Goal: Task Accomplishment & Management: Use online tool/utility

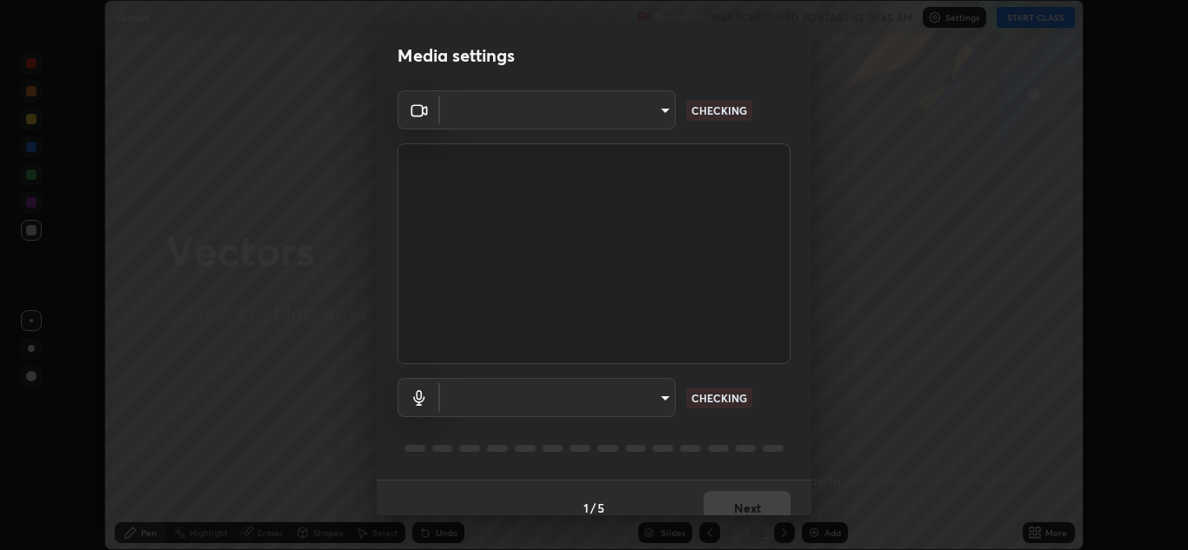
scroll to position [550, 1188]
click at [668, 410] on body "Erase all Vectors Recording WAS SCHEDULED TO START AT 10:45 AM Settings START C…" at bounding box center [594, 275] width 1188 height 550
type input "e7f5d75c66a8ec01b6be6c8d9fba877b5f6738b88fd0c20368e9895a02b6f94a"
type input "communications"
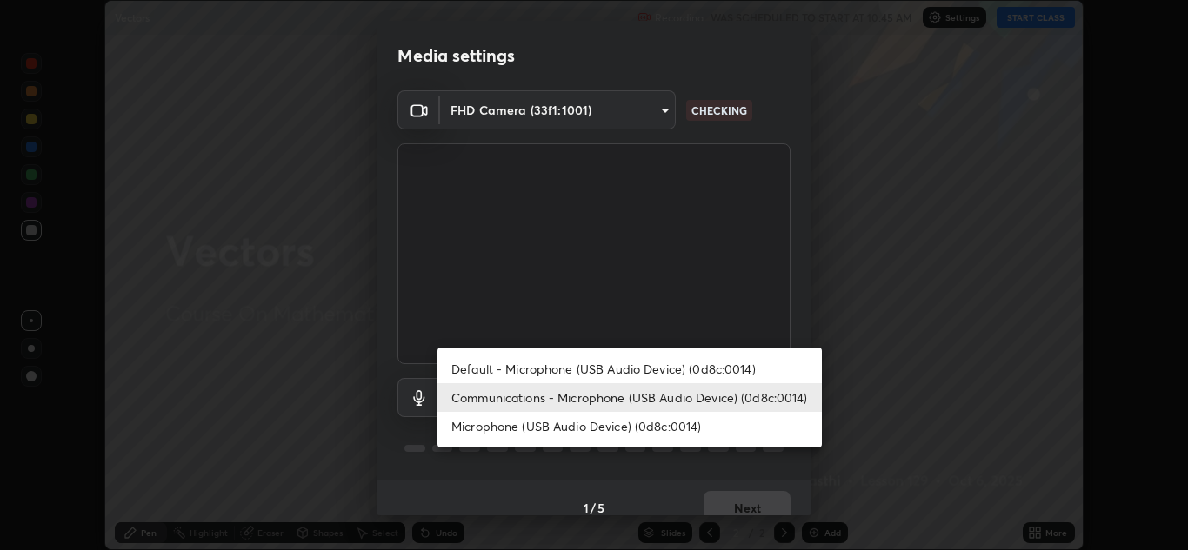
click at [792, 398] on li "Communications - Microphone (USB Audio Device) (0d8c:0014)" at bounding box center [629, 398] width 384 height 29
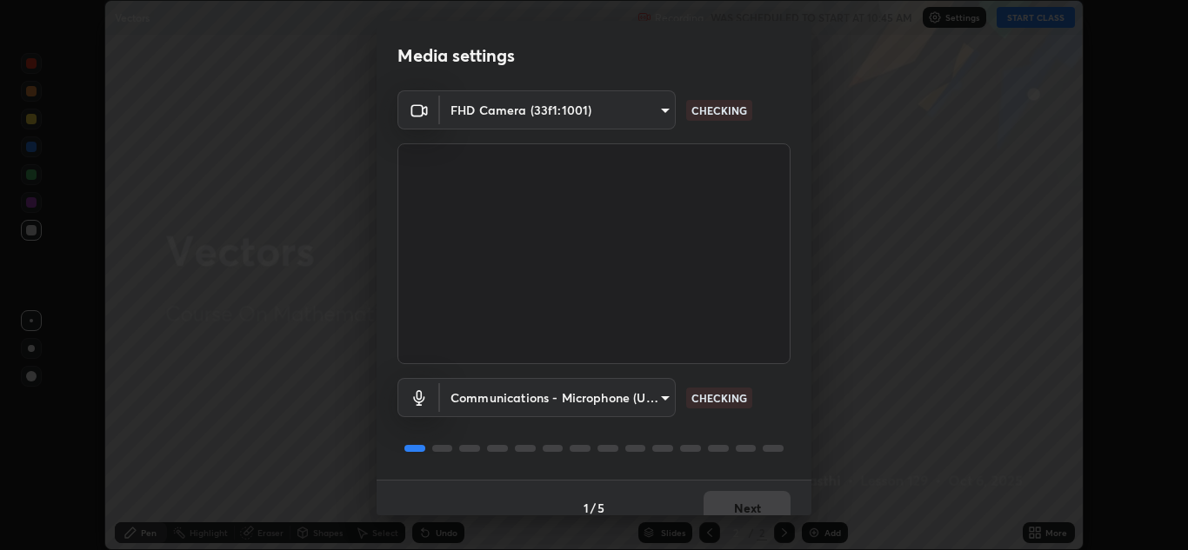
scroll to position [20, 0]
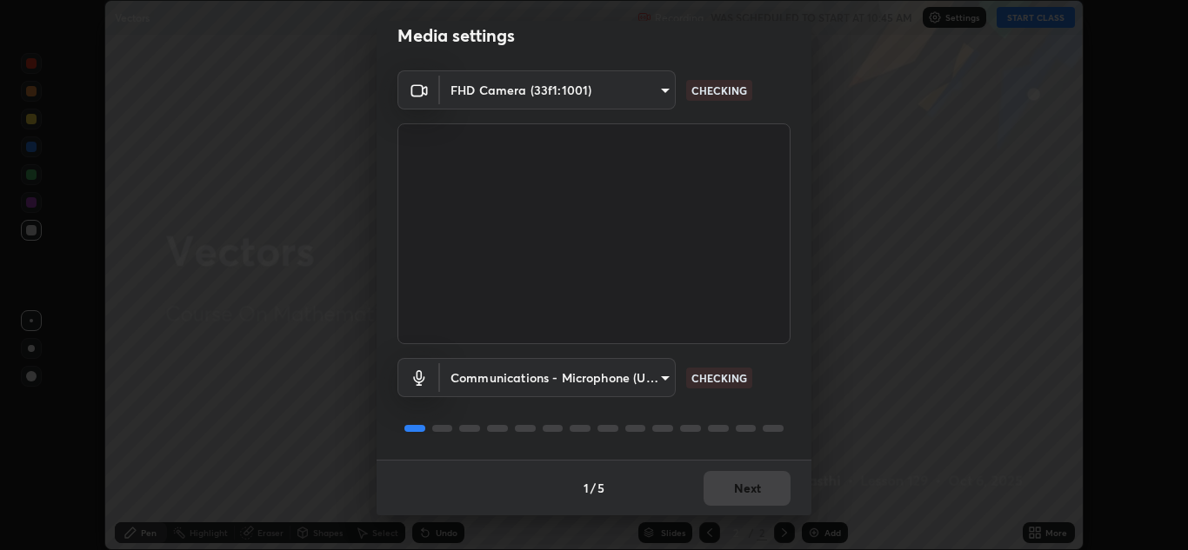
click at [779, 402] on div "Communications - Microphone (USB Audio Device) (0d8c:0014) communications CHECK…" at bounding box center [593, 402] width 393 height 116
click at [780, 403] on div "Communications - Microphone (USB Audio Device) (0d8c:0014) communications CHECK…" at bounding box center [593, 402] width 393 height 116
click at [779, 407] on div "Communications - Microphone (USB Audio Device) (0d8c:0014) communications CHECK…" at bounding box center [593, 402] width 393 height 116
click at [780, 410] on div "Communications - Microphone (USB Audio Device) (0d8c:0014) communications CHECK…" at bounding box center [593, 402] width 393 height 116
click at [784, 409] on div "Communications - Microphone (USB Audio Device) (0d8c:0014) communications CHECK…" at bounding box center [593, 402] width 393 height 116
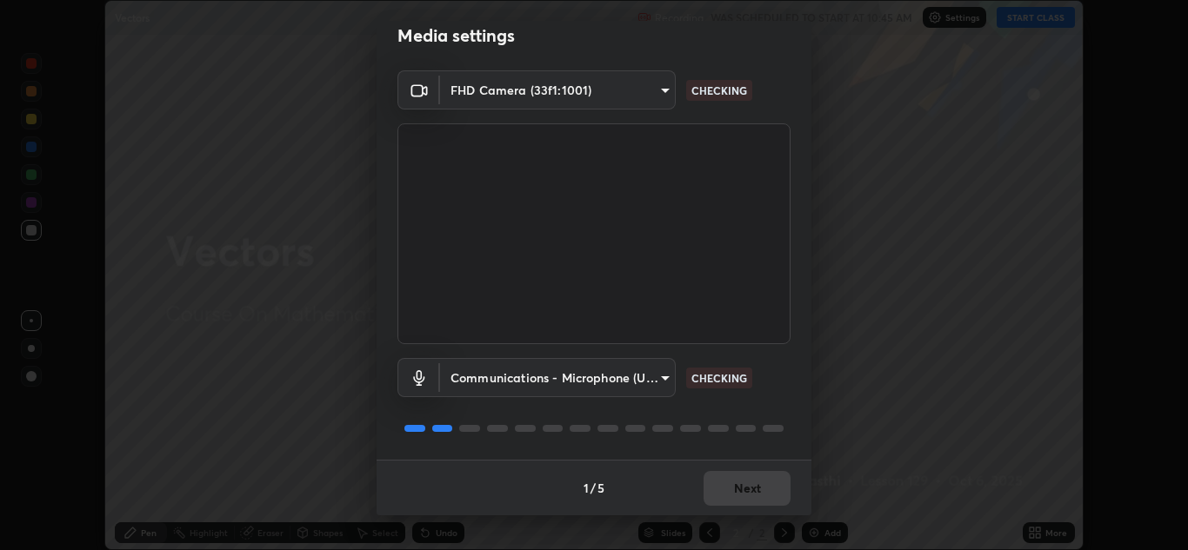
click at [785, 408] on div "Communications - Microphone (USB Audio Device) (0d8c:0014) communications CHECK…" at bounding box center [593, 402] width 393 height 116
click at [748, 488] on button "Next" at bounding box center [747, 488] width 87 height 35
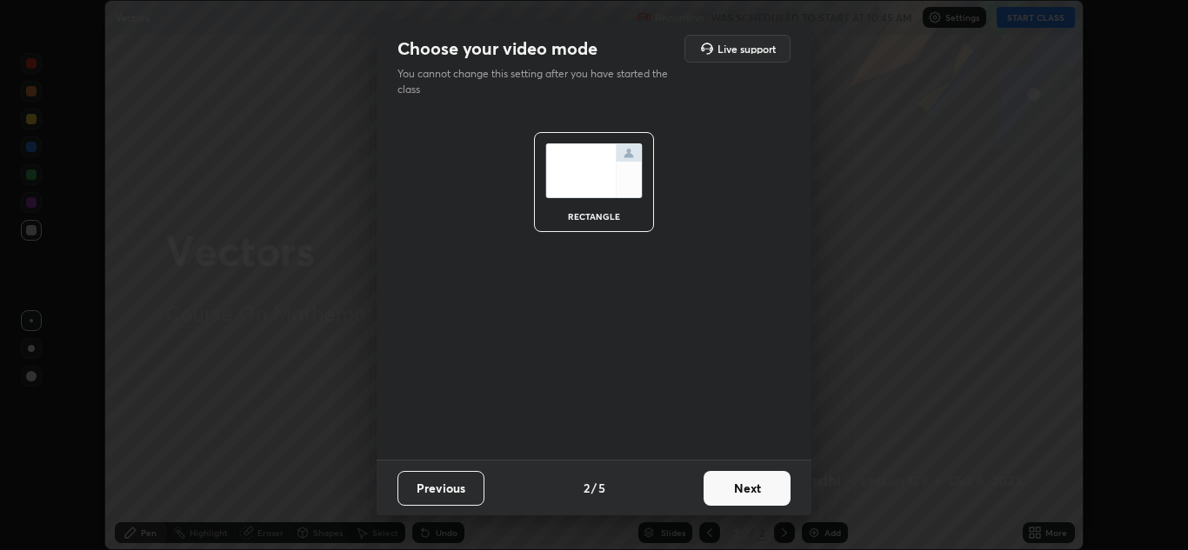
click at [751, 486] on button "Next" at bounding box center [747, 488] width 87 height 35
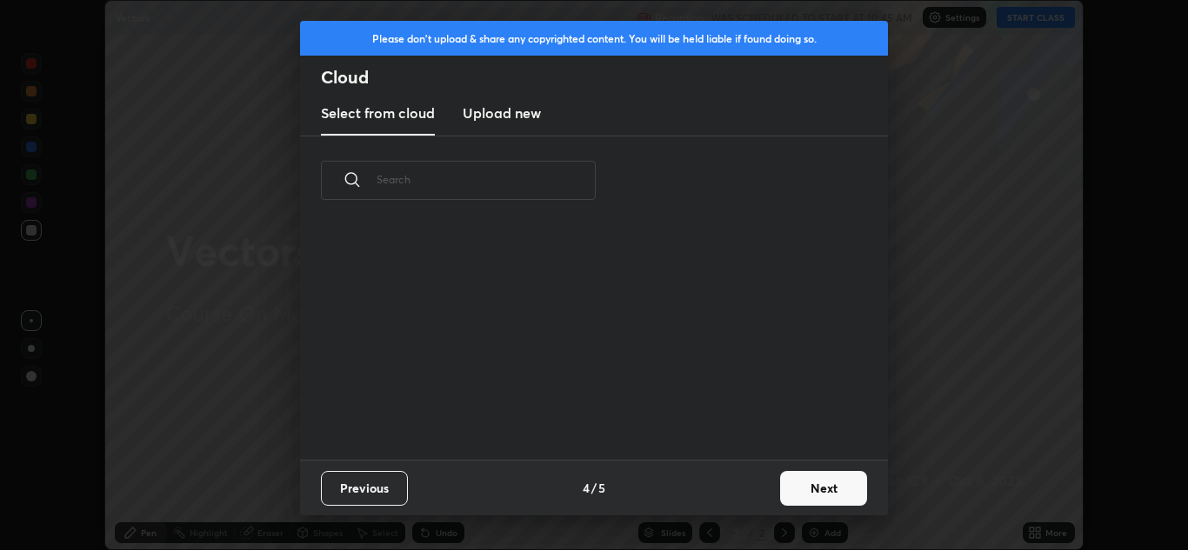
click at [770, 484] on div "Previous 4 / 5 Next" at bounding box center [594, 488] width 588 height 56
click at [787, 484] on button "Next" at bounding box center [823, 488] width 87 height 35
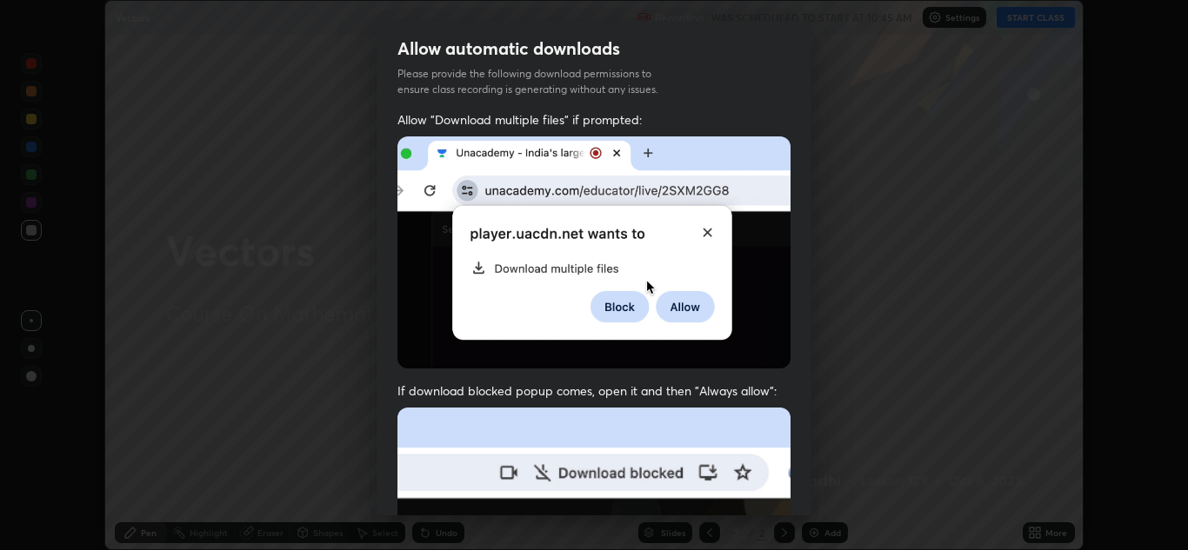
click at [813, 481] on div "Allow automatic downloads Please provide the following download permissions to …" at bounding box center [594, 275] width 1188 height 550
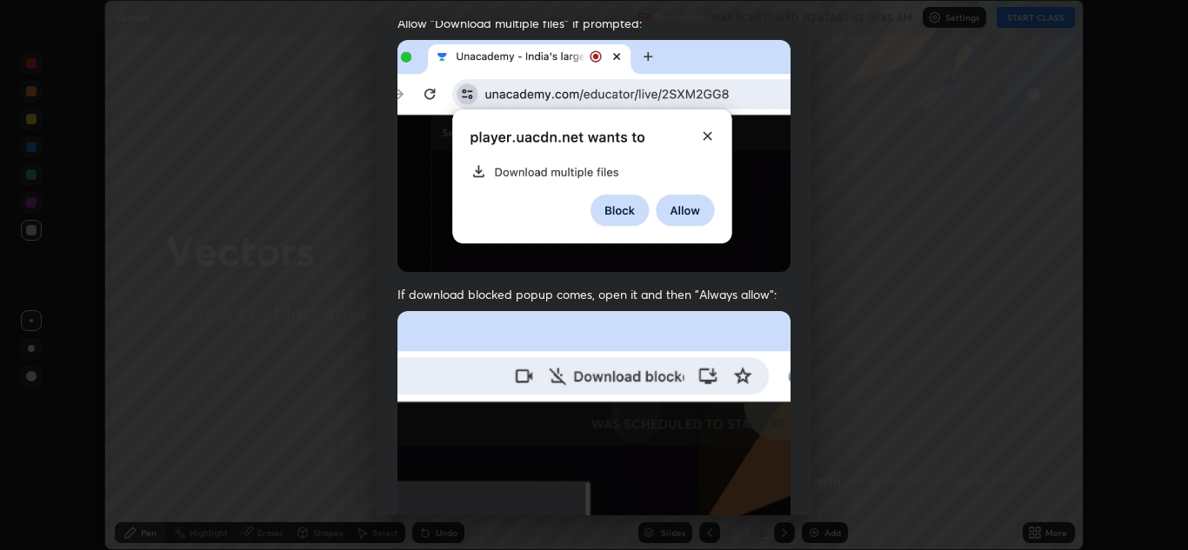
click at [715, 299] on span "If download blocked popup comes, open it and then "Always allow":" at bounding box center [593, 294] width 393 height 17
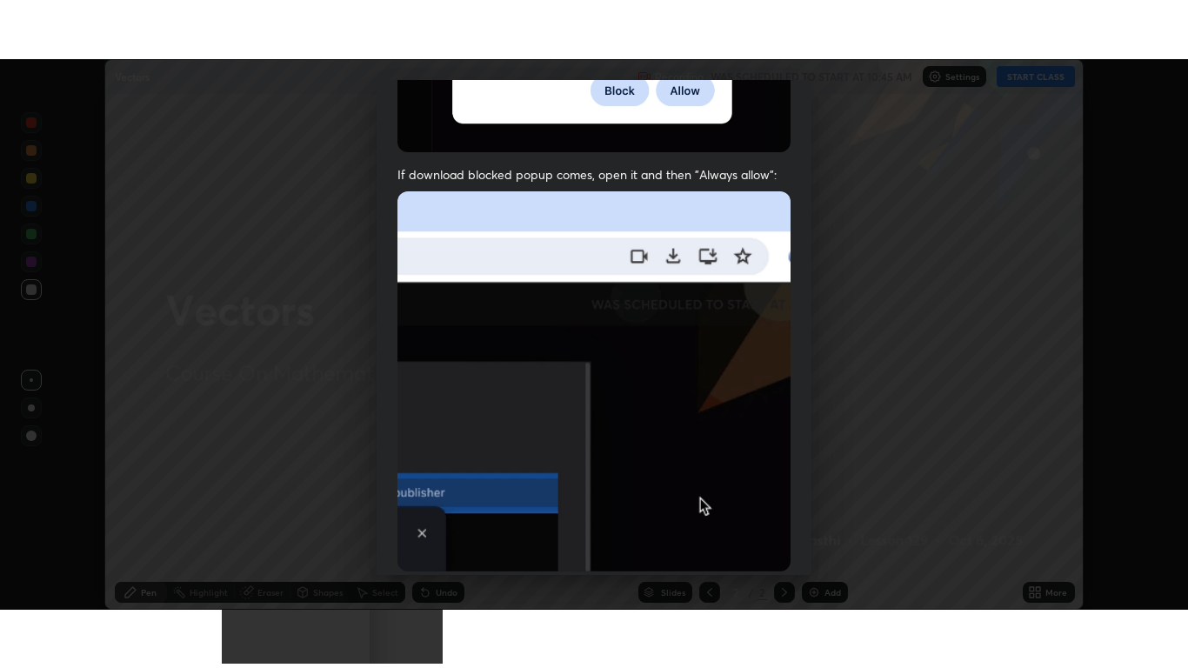
scroll to position [376, 0]
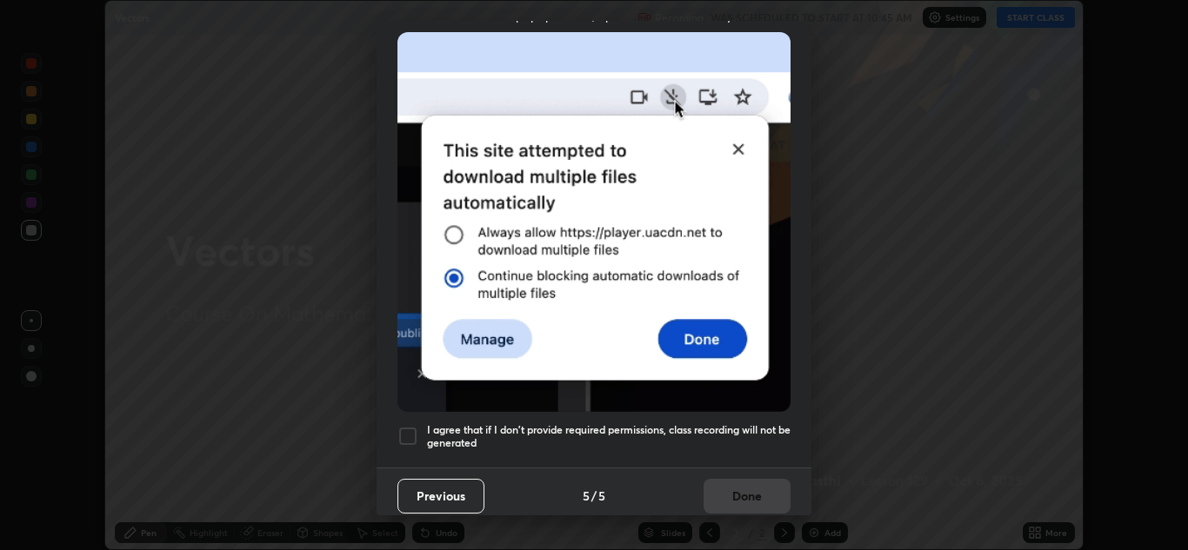
click at [405, 428] on div at bounding box center [407, 436] width 21 height 21
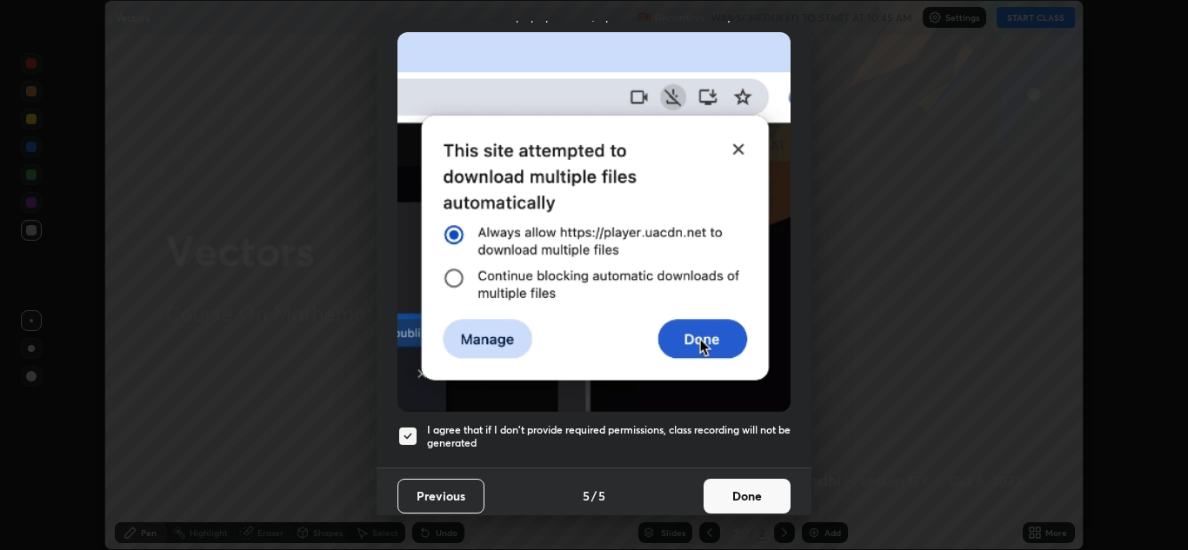
click at [738, 491] on button "Done" at bounding box center [747, 496] width 87 height 35
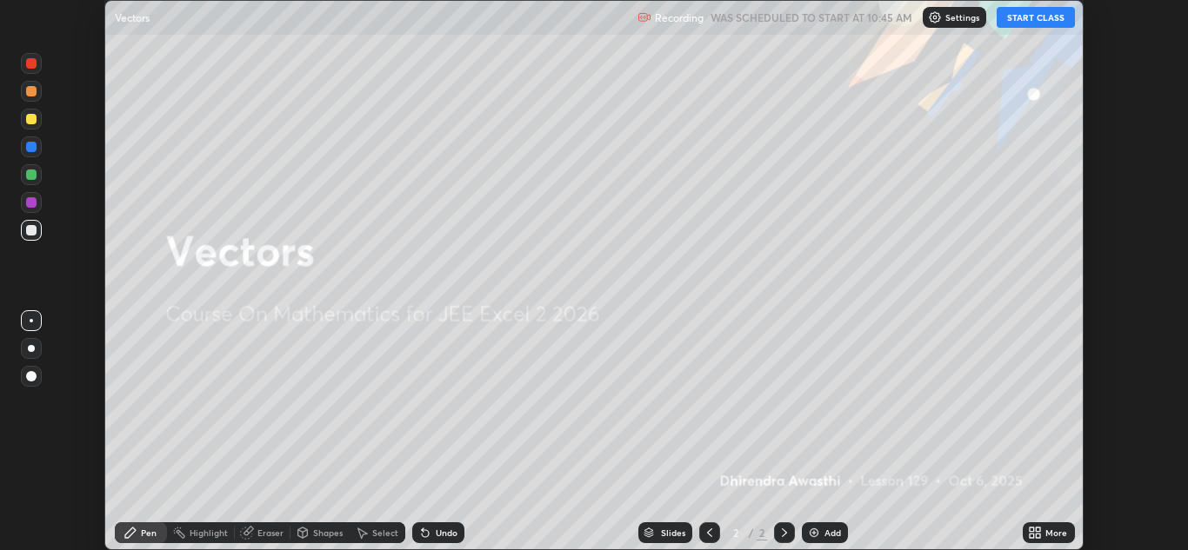
click at [1029, 22] on button "START CLASS" at bounding box center [1036, 17] width 78 height 21
click at [1033, 531] on icon at bounding box center [1032, 530] width 4 height 4
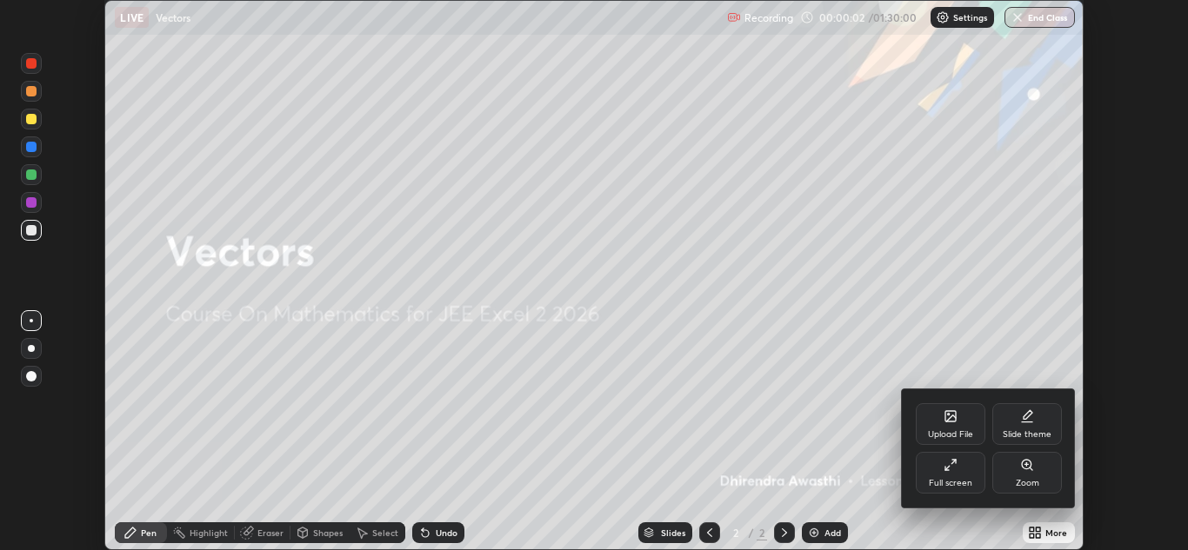
click at [954, 464] on icon at bounding box center [951, 465] width 14 height 14
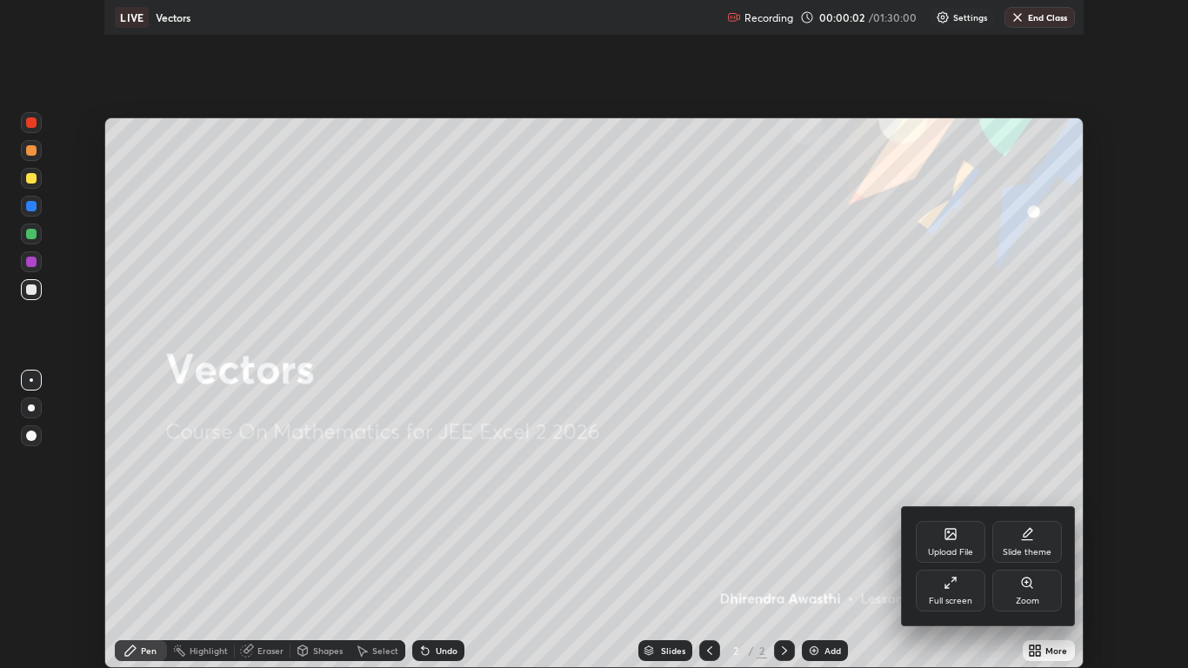
scroll to position [668, 1188]
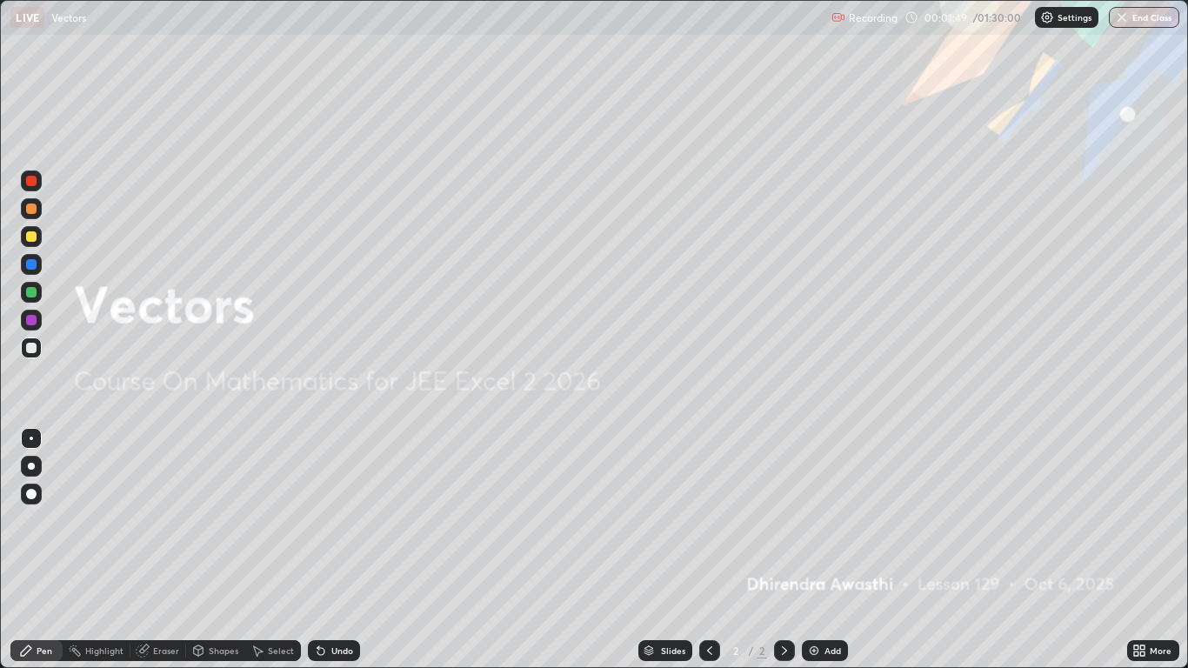
click at [827, 550] on div "Add" at bounding box center [832, 650] width 17 height 9
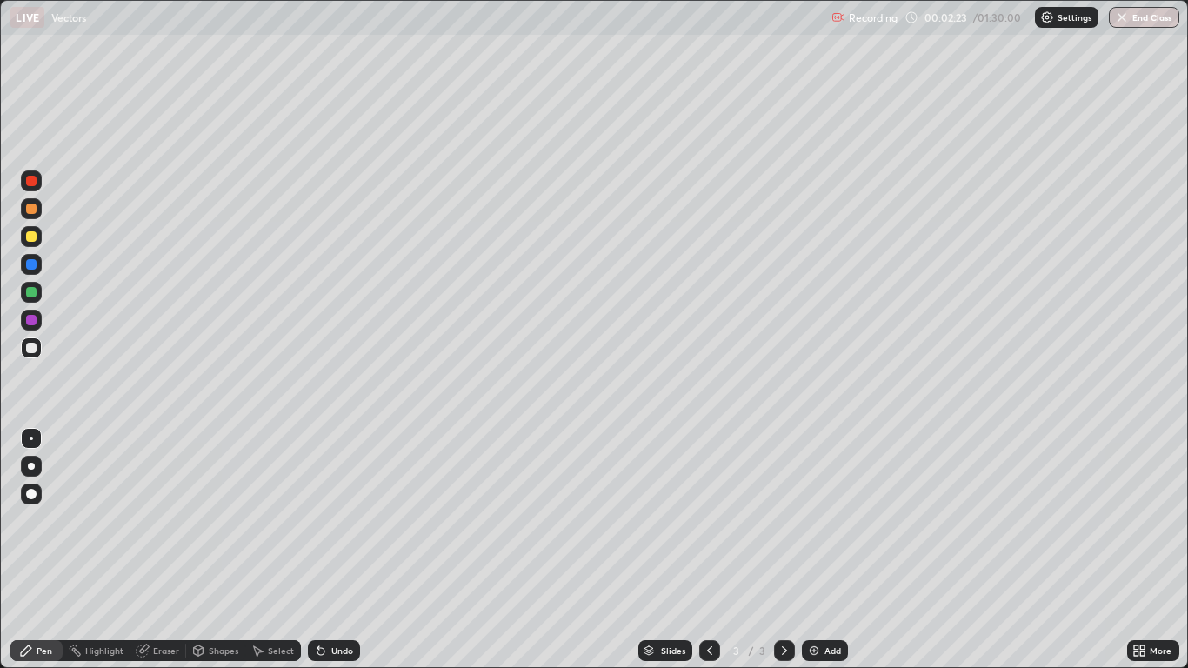
click at [331, 550] on div "Undo" at bounding box center [342, 650] width 22 height 9
click at [328, 550] on div "Undo" at bounding box center [334, 650] width 52 height 21
click at [332, 550] on div "Undo" at bounding box center [342, 650] width 22 height 9
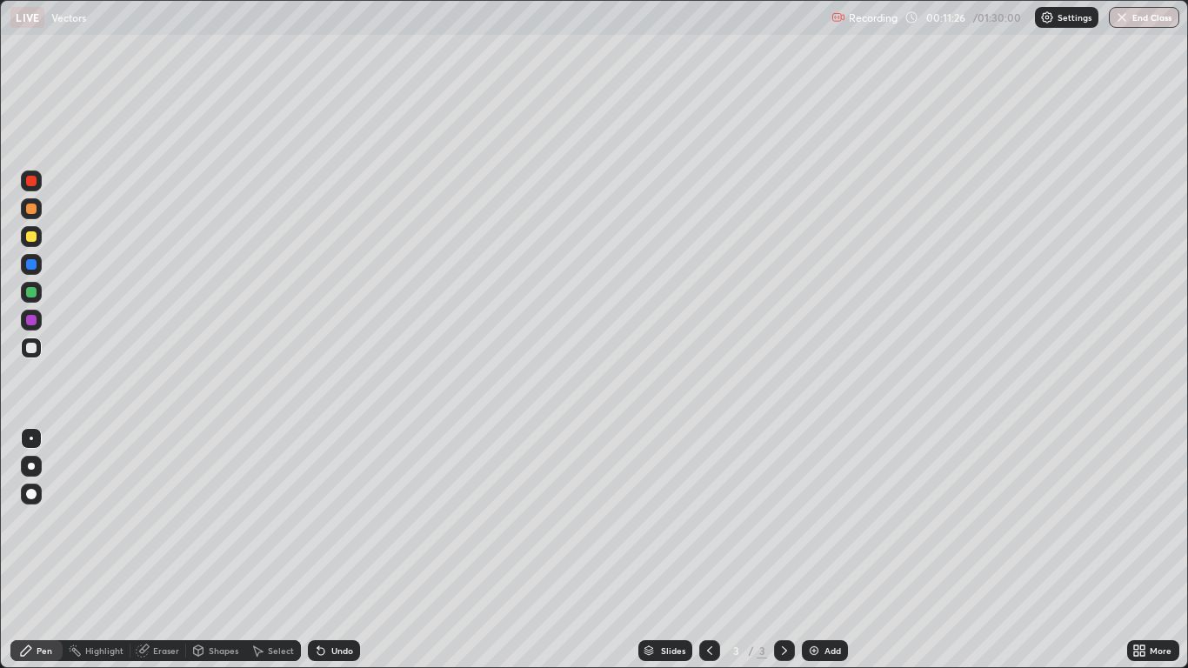
click at [30, 293] on div at bounding box center [31, 292] width 10 height 10
click at [317, 550] on icon at bounding box center [318, 647] width 2 height 2
click at [331, 550] on div "Undo" at bounding box center [342, 650] width 22 height 9
click at [30, 350] on div at bounding box center [31, 348] width 10 height 10
click at [30, 269] on div at bounding box center [31, 264] width 10 height 10
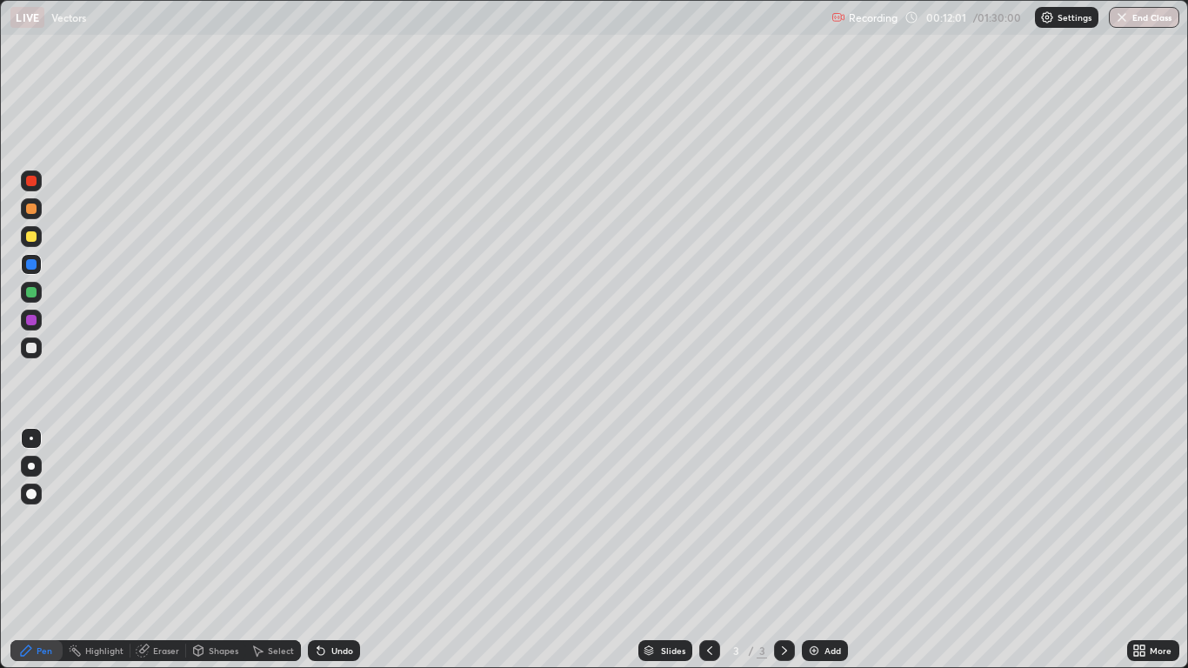
click at [30, 292] on div at bounding box center [31, 292] width 10 height 10
click at [34, 212] on div at bounding box center [31, 208] width 10 height 10
click at [32, 181] on div at bounding box center [31, 181] width 10 height 10
click at [30, 350] on div at bounding box center [31, 348] width 10 height 10
click at [350, 550] on div "Undo" at bounding box center [330, 650] width 59 height 35
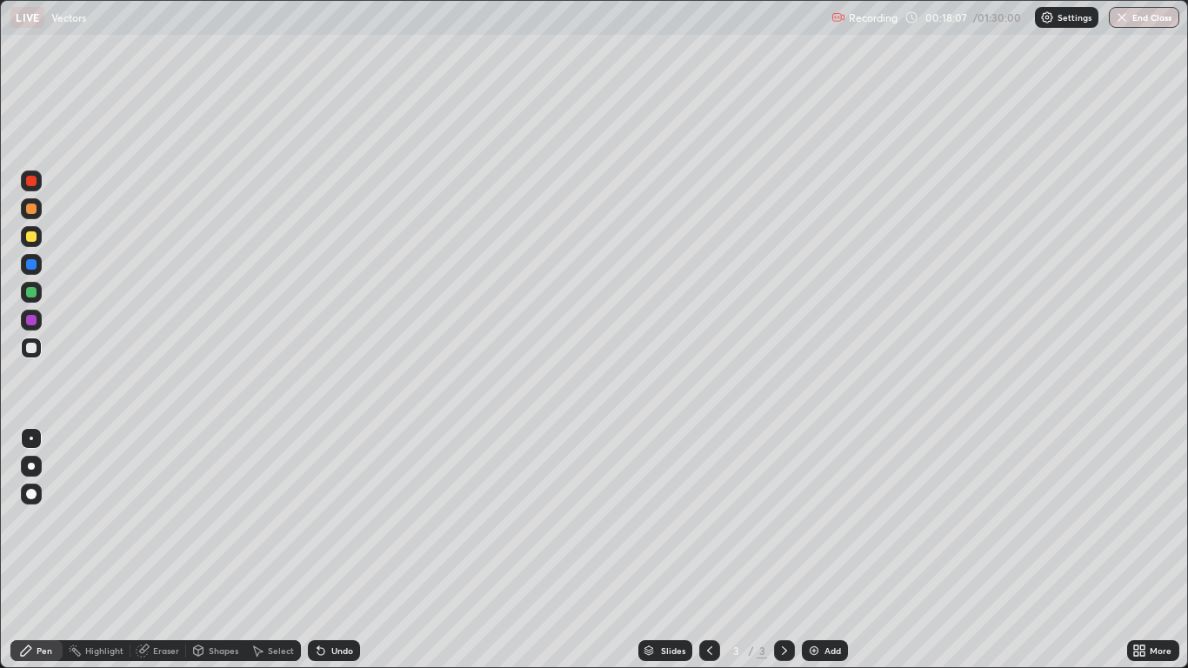
click at [814, 550] on img at bounding box center [814, 651] width 14 height 14
click at [327, 550] on div "Undo" at bounding box center [334, 650] width 52 height 21
click at [330, 550] on div "Undo" at bounding box center [334, 650] width 52 height 21
click at [327, 550] on div "Undo" at bounding box center [334, 650] width 52 height 21
click at [318, 550] on icon at bounding box center [320, 651] width 7 height 7
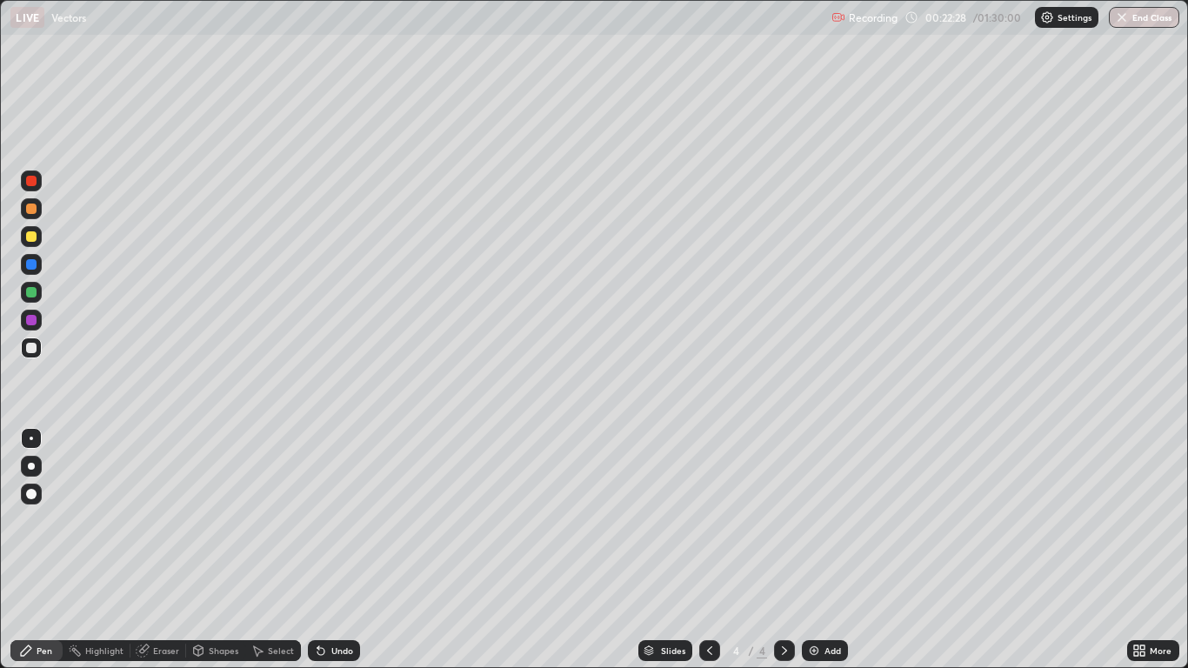
click at [322, 550] on icon at bounding box center [320, 651] width 7 height 7
click at [318, 550] on icon at bounding box center [320, 651] width 7 height 7
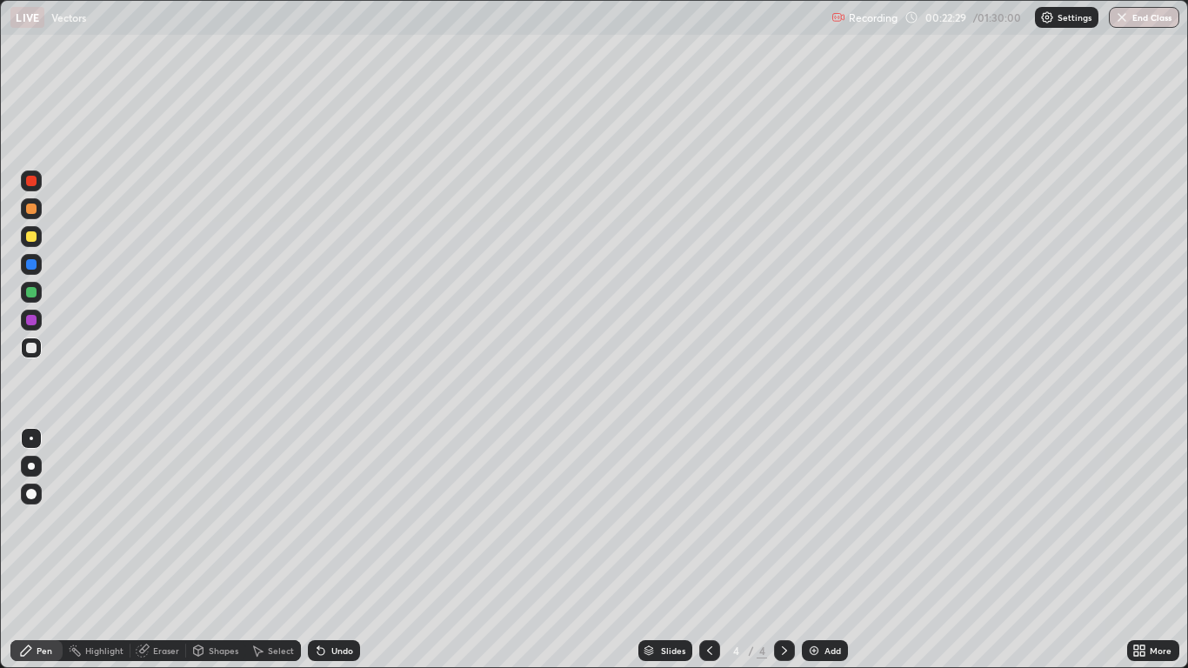
click at [319, 550] on icon at bounding box center [321, 651] width 14 height 14
click at [317, 550] on icon at bounding box center [321, 651] width 14 height 14
click at [39, 294] on div at bounding box center [31, 292] width 21 height 21
click at [37, 265] on div at bounding box center [31, 264] width 21 height 21
click at [340, 550] on div "Undo" at bounding box center [342, 650] width 22 height 9
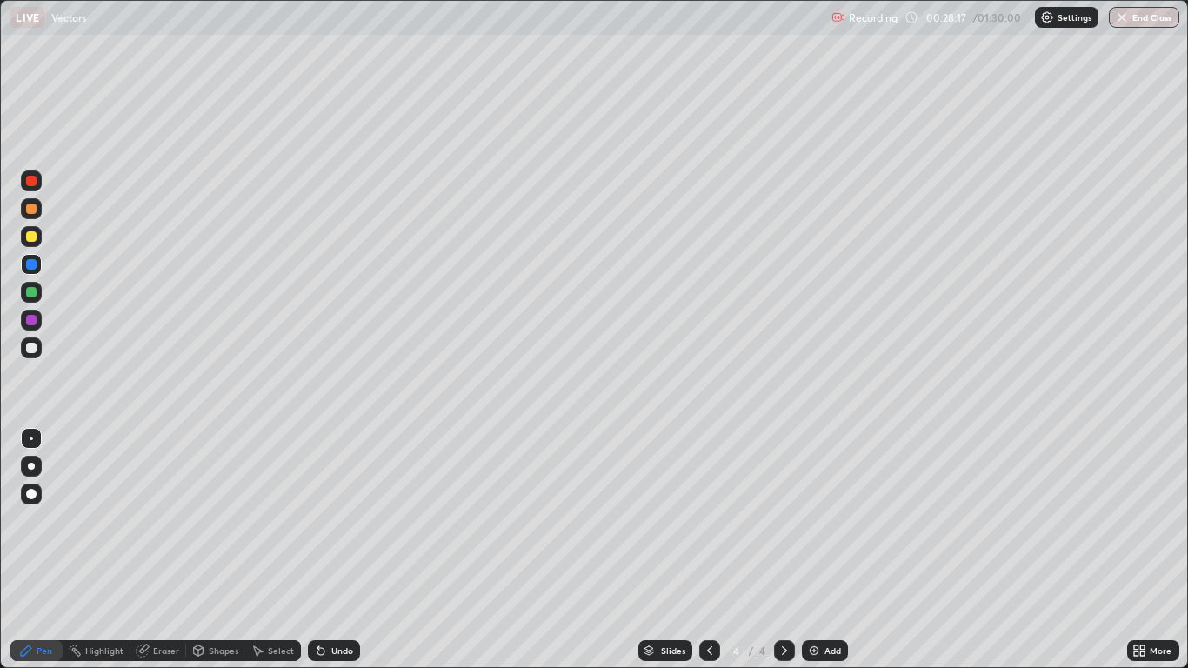
click at [32, 320] on div at bounding box center [31, 320] width 10 height 10
click at [37, 321] on div at bounding box center [31, 320] width 21 height 21
click at [38, 235] on div at bounding box center [31, 236] width 21 height 21
click at [34, 239] on div at bounding box center [31, 236] width 10 height 10
click at [32, 237] on div at bounding box center [31, 236] width 10 height 10
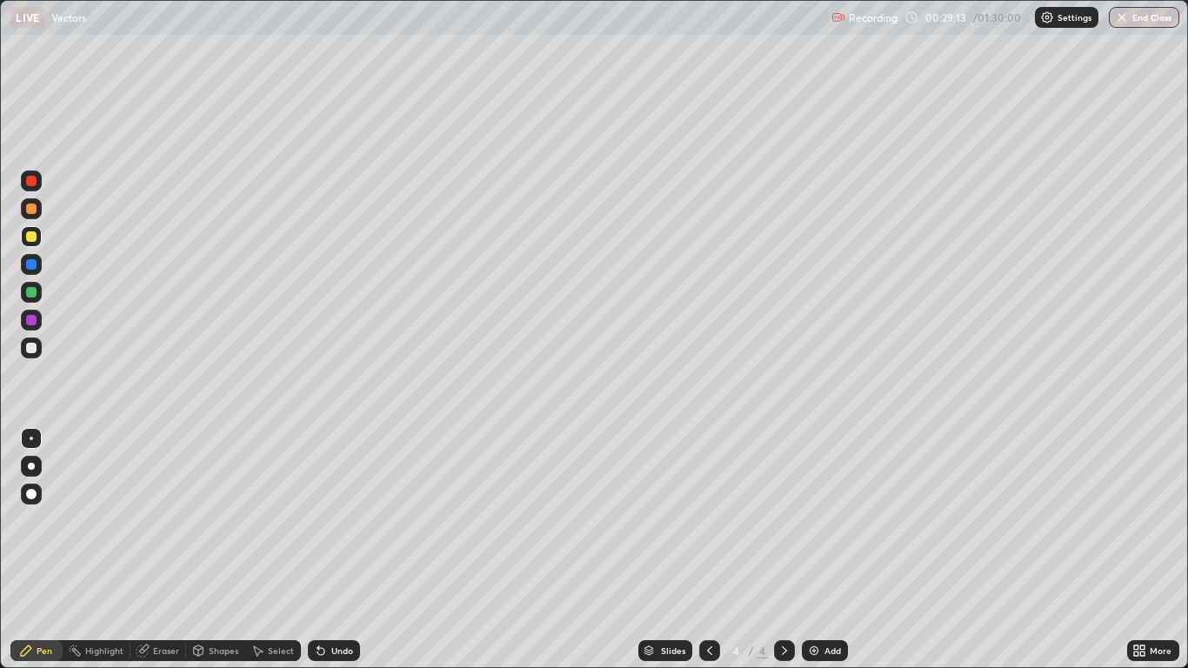
click at [36, 241] on div at bounding box center [31, 236] width 21 height 21
click at [28, 349] on div at bounding box center [31, 348] width 10 height 10
click at [31, 324] on div at bounding box center [31, 320] width 10 height 10
click at [31, 295] on div at bounding box center [31, 292] width 10 height 10
click at [30, 319] on div at bounding box center [31, 320] width 10 height 10
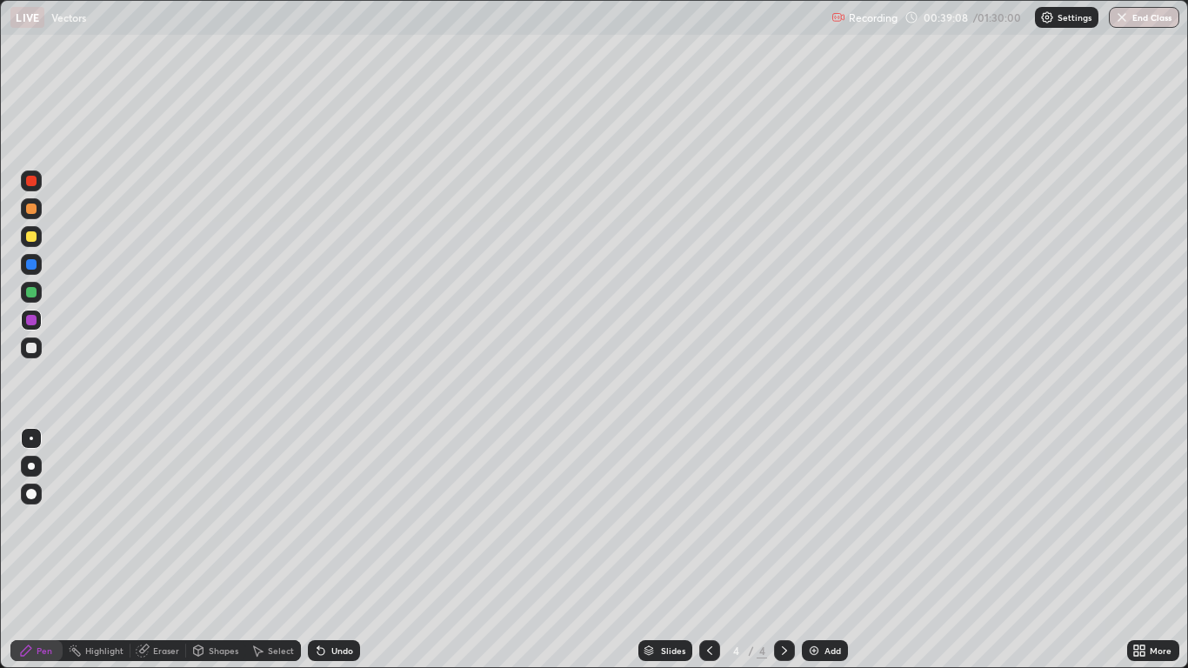
click at [823, 550] on div "Add" at bounding box center [825, 650] width 46 height 21
click at [709, 550] on icon at bounding box center [710, 651] width 14 height 14
click at [780, 550] on icon at bounding box center [784, 651] width 14 height 14
click at [32, 296] on div at bounding box center [31, 292] width 10 height 10
click at [23, 344] on div at bounding box center [31, 347] width 21 height 21
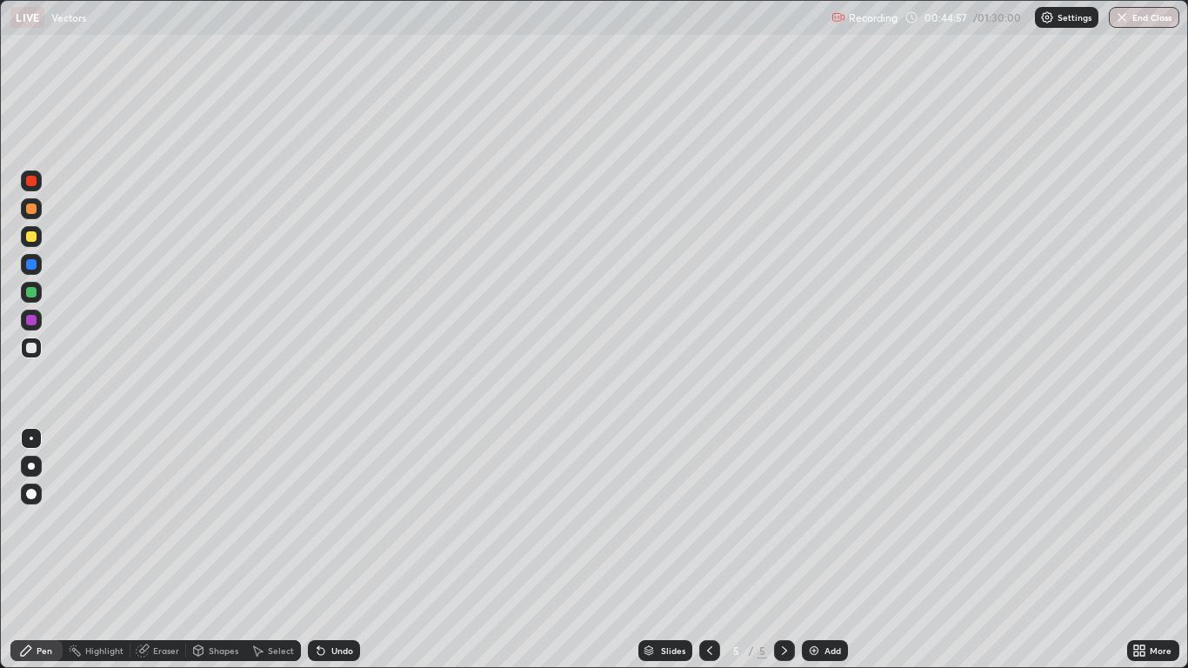
click at [33, 354] on div at bounding box center [31, 347] width 21 height 21
click at [326, 550] on div "Undo" at bounding box center [334, 650] width 52 height 21
click at [331, 550] on div "Undo" at bounding box center [342, 650] width 22 height 9
click at [707, 550] on icon at bounding box center [710, 651] width 14 height 14
click at [710, 550] on icon at bounding box center [710, 651] width 14 height 14
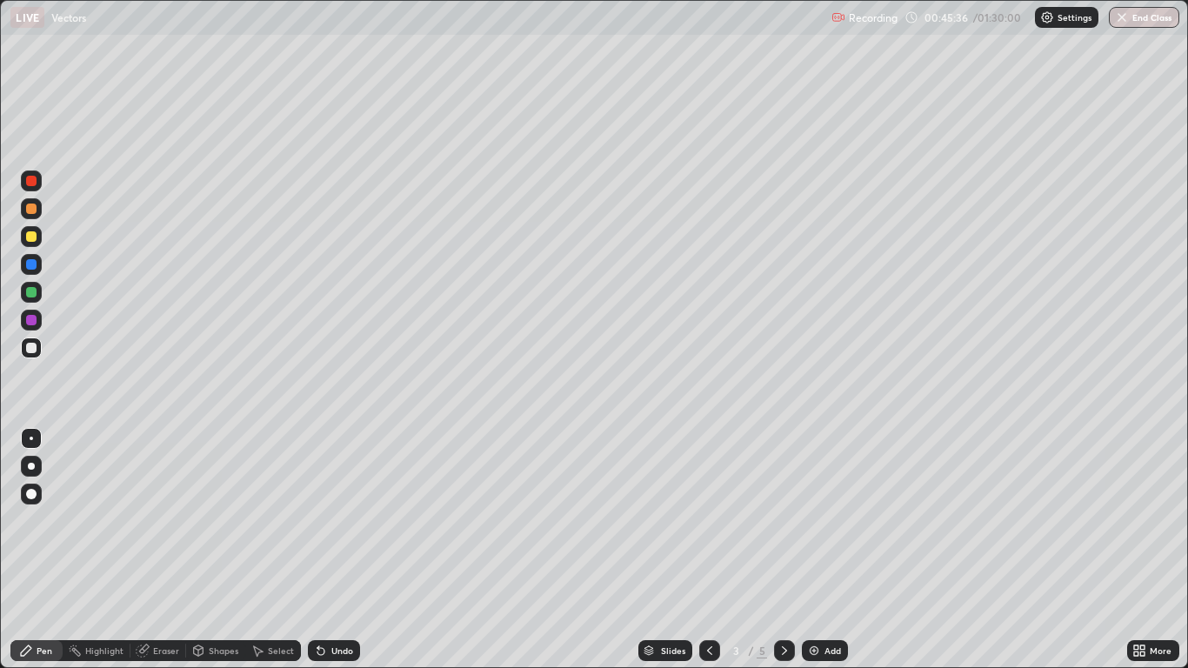
click at [784, 550] on icon at bounding box center [784, 651] width 14 height 14
click at [714, 550] on icon at bounding box center [710, 651] width 14 height 14
click at [781, 550] on icon at bounding box center [784, 651] width 14 height 14
click at [33, 323] on div at bounding box center [31, 320] width 10 height 10
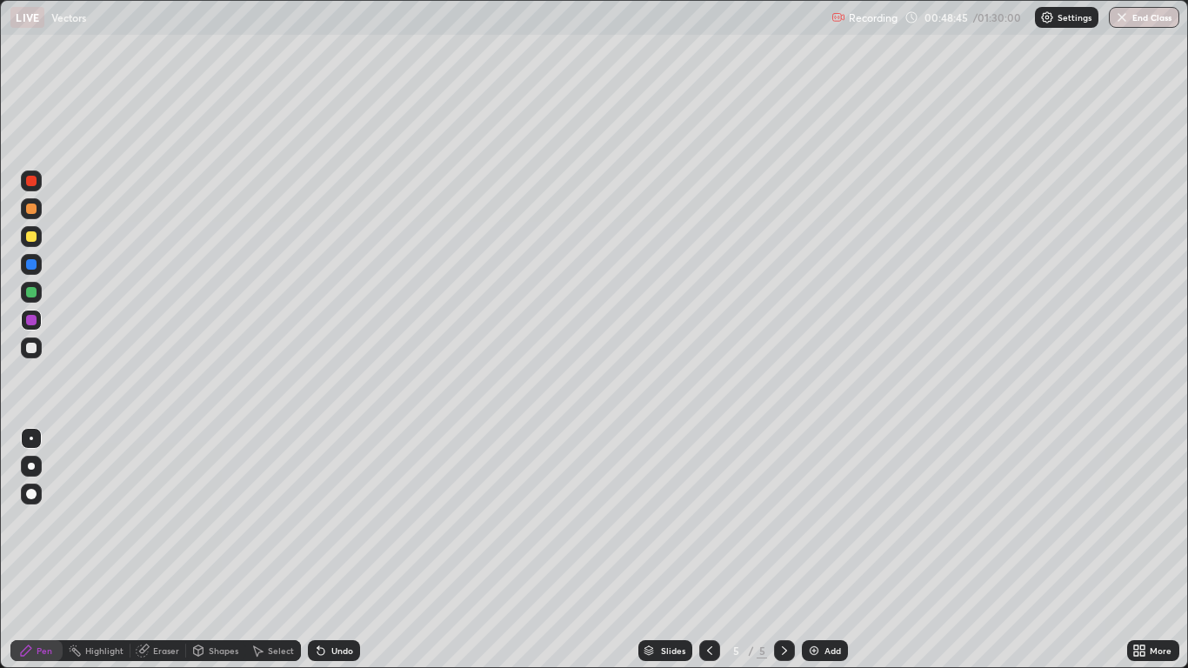
click at [33, 350] on div at bounding box center [31, 348] width 10 height 10
click at [834, 550] on div "Add" at bounding box center [832, 650] width 17 height 9
click at [32, 239] on div at bounding box center [31, 236] width 10 height 10
click at [32, 210] on div at bounding box center [31, 208] width 10 height 10
click at [343, 550] on div "Undo" at bounding box center [342, 650] width 22 height 9
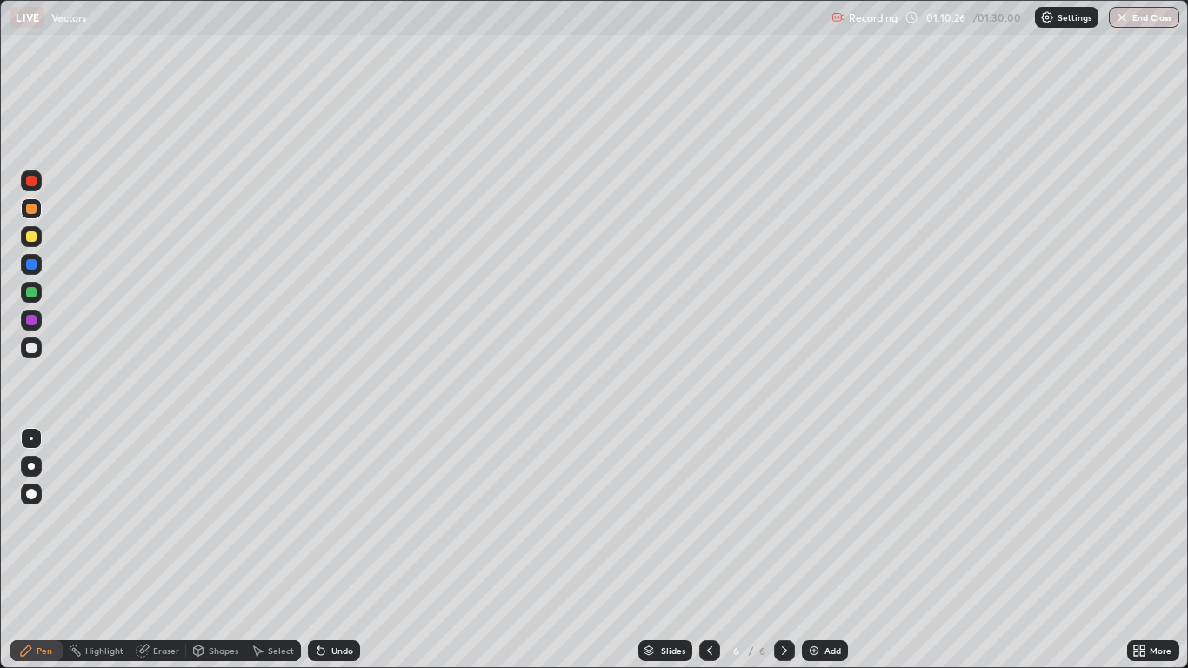
click at [35, 295] on div at bounding box center [31, 292] width 10 height 10
click at [32, 298] on div at bounding box center [31, 292] width 21 height 21
click at [37, 299] on div at bounding box center [31, 292] width 21 height 21
click at [824, 550] on div "Add" at bounding box center [825, 650] width 46 height 21
click at [31, 348] on div at bounding box center [31, 348] width 10 height 10
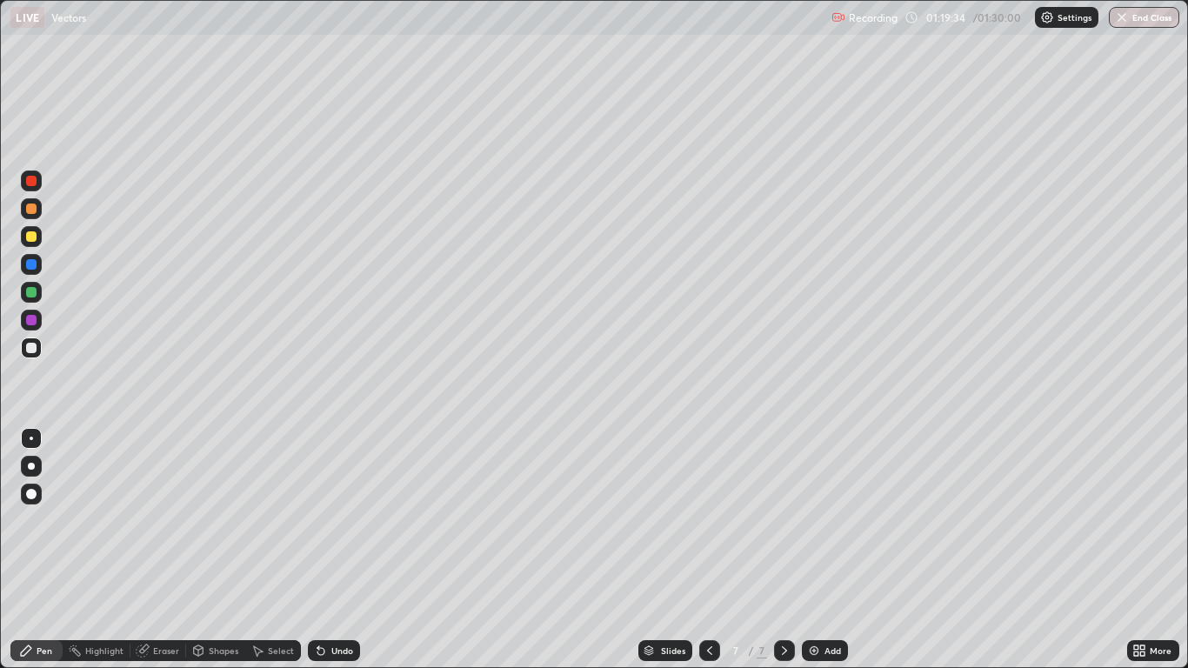
click at [832, 550] on div "Add" at bounding box center [832, 650] width 17 height 9
click at [335, 550] on div "Undo" at bounding box center [342, 650] width 22 height 9
click at [341, 550] on div "Undo" at bounding box center [342, 650] width 22 height 9
click at [340, 550] on div "Undo" at bounding box center [342, 650] width 22 height 9
click at [32, 237] on div at bounding box center [31, 236] width 10 height 10
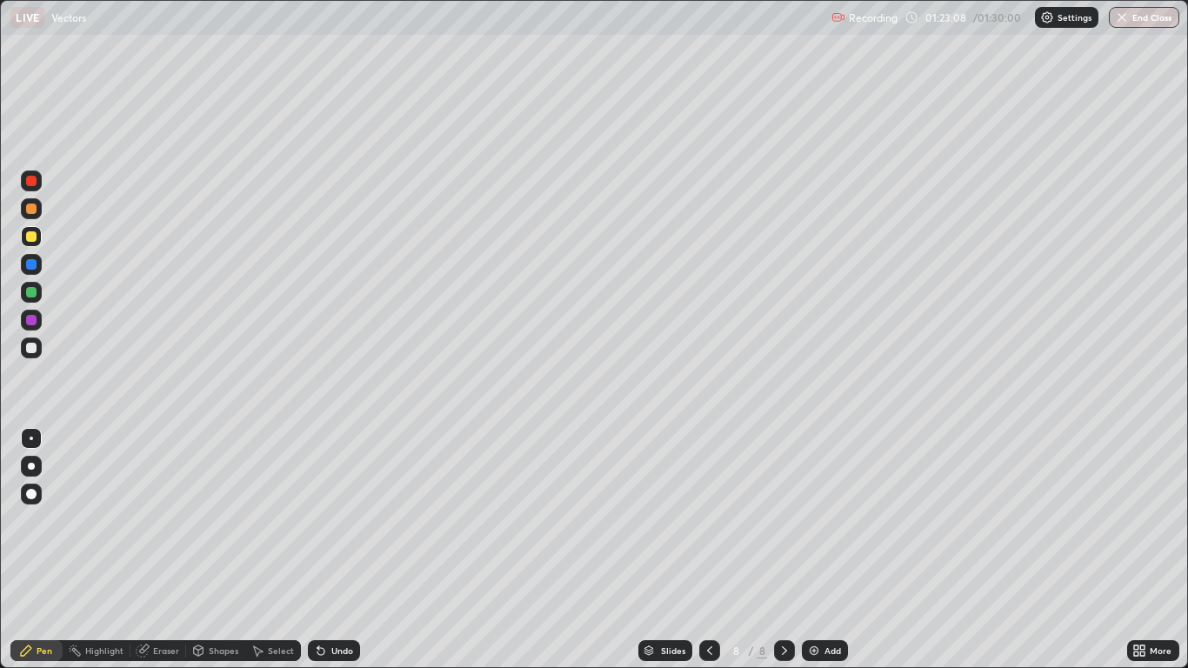
click at [334, 550] on div "Undo" at bounding box center [342, 650] width 22 height 9
click at [326, 550] on div "Undo" at bounding box center [334, 650] width 52 height 21
click at [1149, 16] on button "End Class" at bounding box center [1145, 17] width 69 height 21
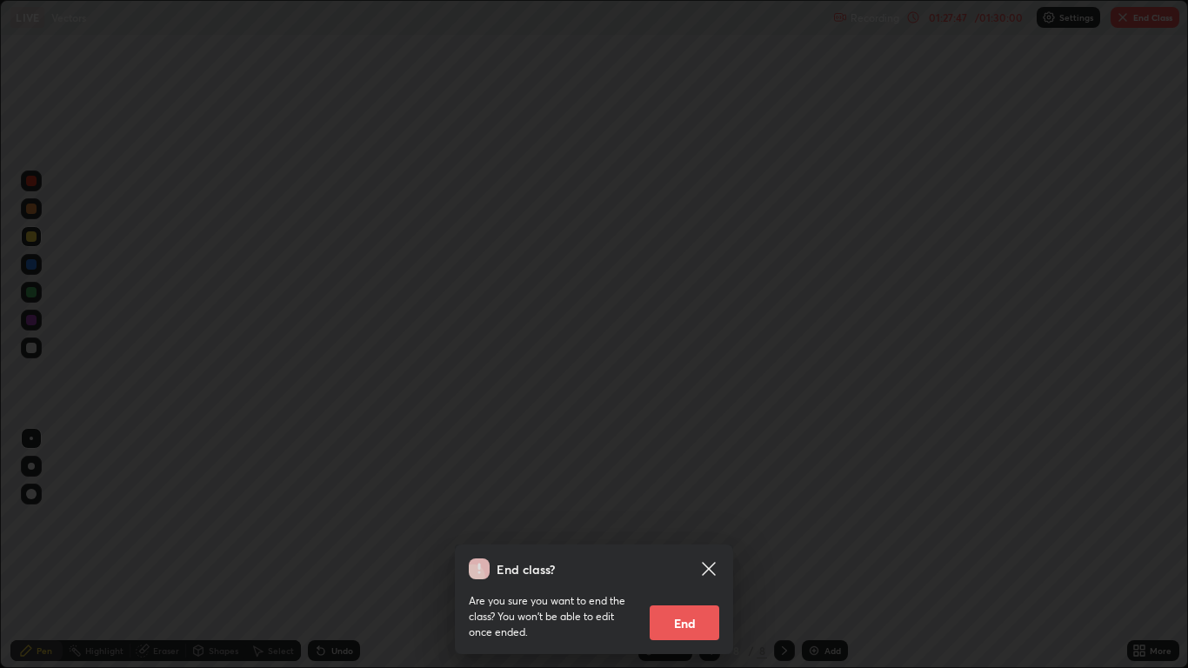
click at [698, 550] on button "End" at bounding box center [685, 622] width 70 height 35
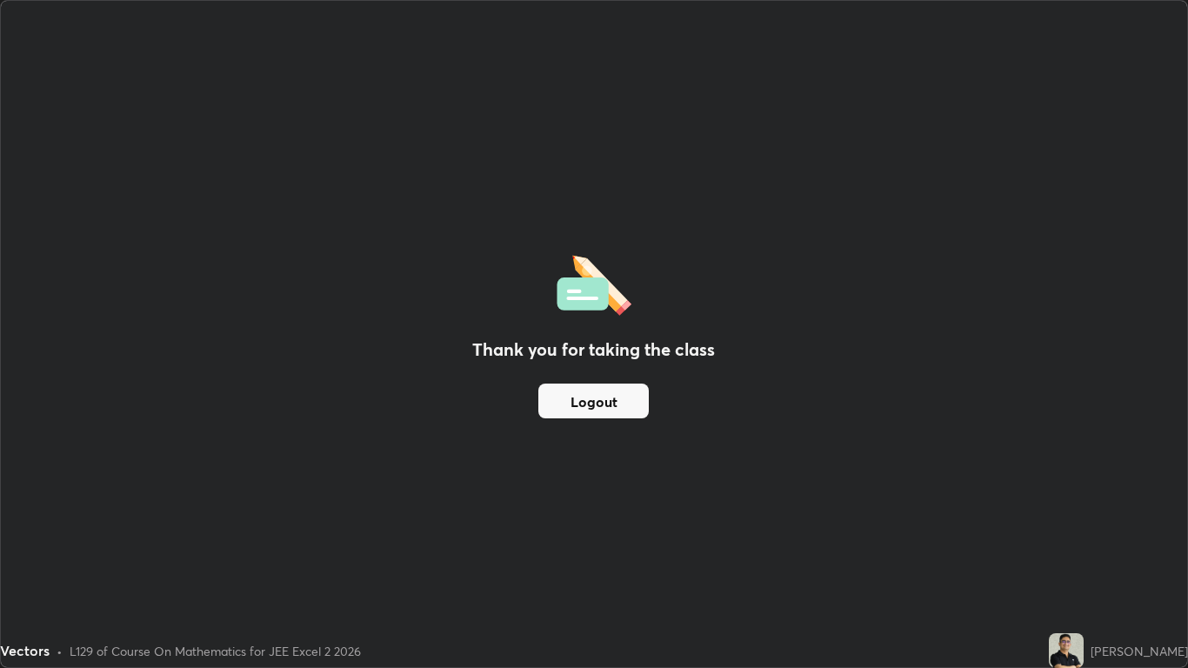
click at [610, 400] on button "Logout" at bounding box center [593, 401] width 110 height 35
